Goal: Task Accomplishment & Management: Complete application form

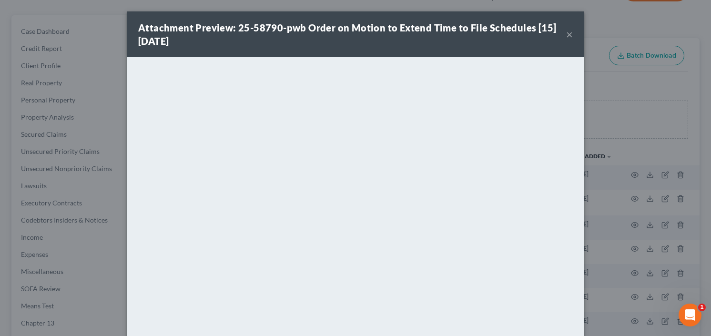
click at [568, 32] on button "×" at bounding box center [569, 34] width 7 height 11
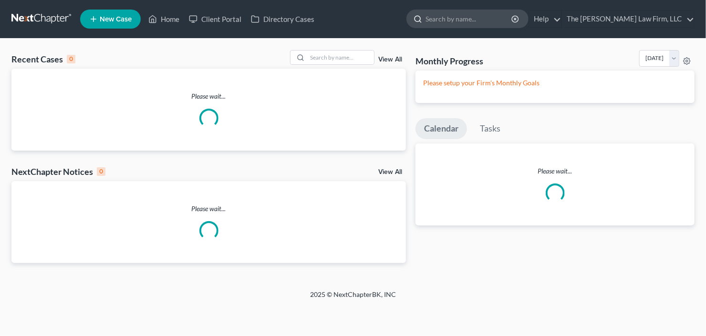
click at [476, 9] on ul "New Case Home Client Portal Directory Cases - No Result - See all results Or Pr…" at bounding box center [387, 19] width 614 height 25
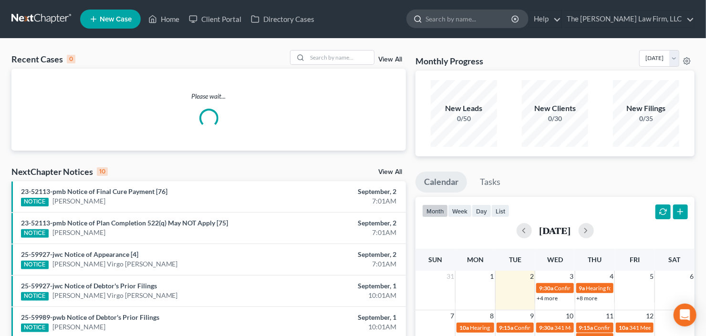
click at [478, 18] on input "search" at bounding box center [468, 19] width 87 height 18
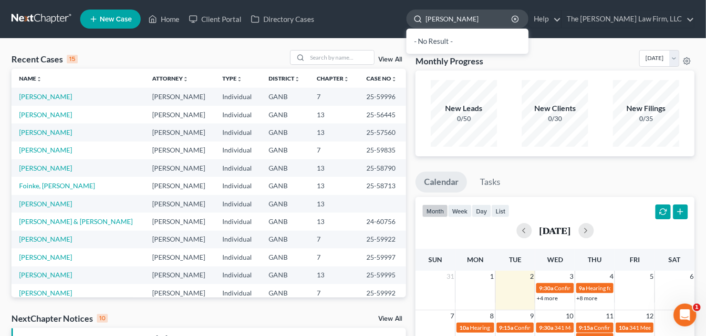
type input "ramona"
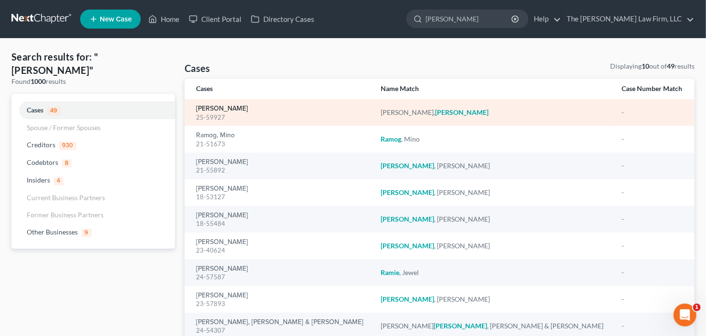
click at [217, 112] on link "Virgo Johnson, Ramona" at bounding box center [222, 108] width 52 height 7
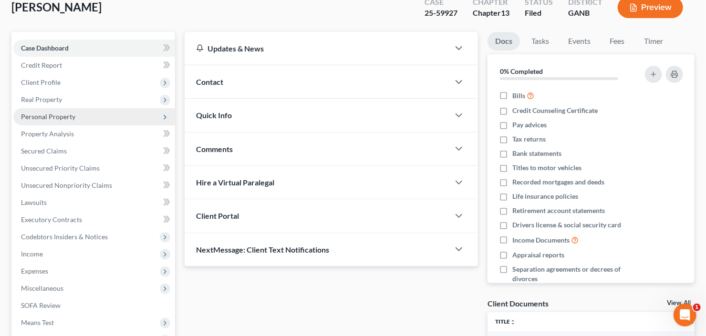
scroll to position [76, 0]
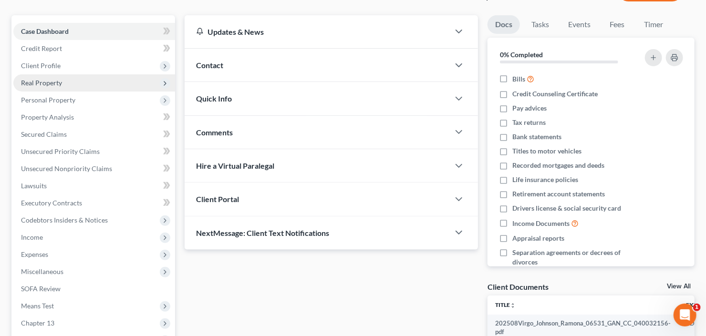
click at [74, 84] on span "Real Property" at bounding box center [94, 82] width 162 height 17
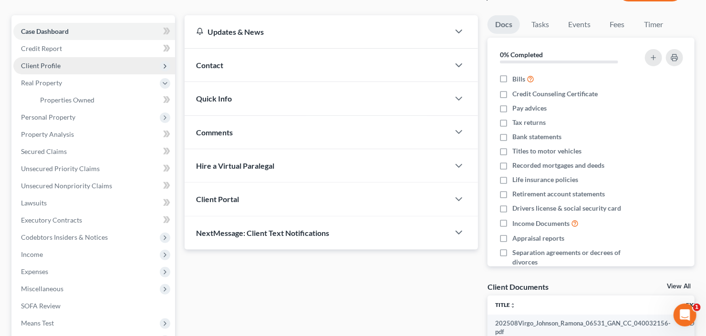
click at [75, 67] on span "Client Profile" at bounding box center [94, 65] width 162 height 17
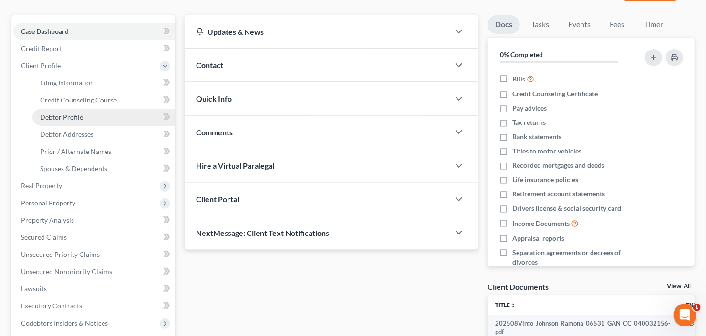
click at [75, 119] on span "Debtor Profile" at bounding box center [61, 117] width 43 height 8
select select "0"
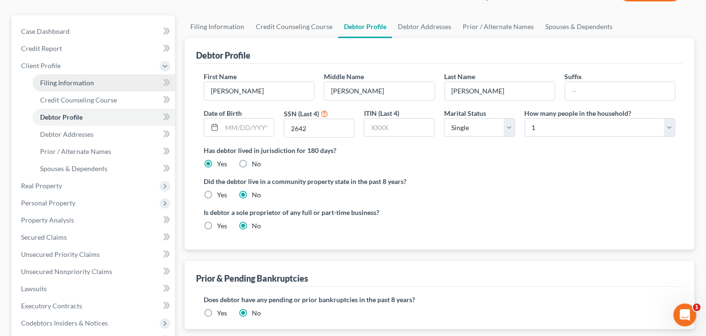
radio input "true"
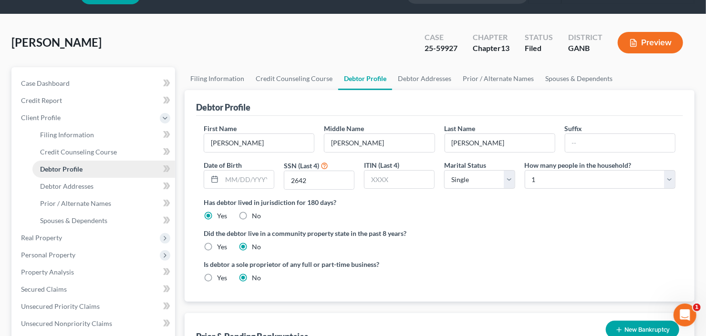
scroll to position [38, 0]
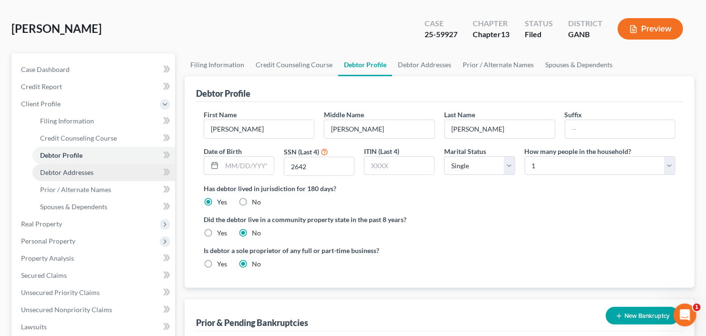
click at [47, 179] on link "Debtor Addresses" at bounding box center [103, 172] width 143 height 17
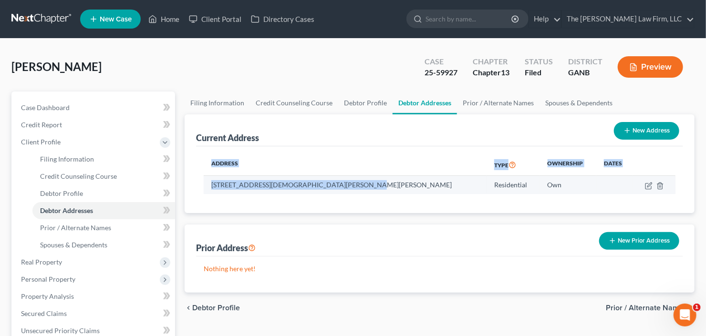
drag, startPoint x: 377, startPoint y: 186, endPoint x: 236, endPoint y: 186, distance: 141.6
click at [200, 189] on div "Address Type Ownership Dates 100 Christian Woods Dr Se, Conyers, GA 30013 Resid…" at bounding box center [439, 179] width 487 height 67
click at [245, 186] on td "100 Christian Woods Dr Se, Conyers, GA 30013" at bounding box center [345, 185] width 283 height 18
drag, startPoint x: 321, startPoint y: 186, endPoint x: 209, endPoint y: 187, distance: 112.5
click at [209, 187] on td "100 Christian Woods Dr Se, Conyers, GA 30013" at bounding box center [345, 185] width 283 height 18
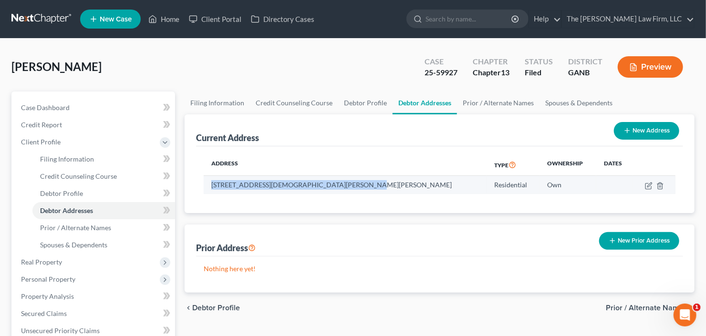
copy td "100 Christian Woods Dr Se, Conyers, GA 30013"
